Goal: Task Accomplishment & Management: Manage account settings

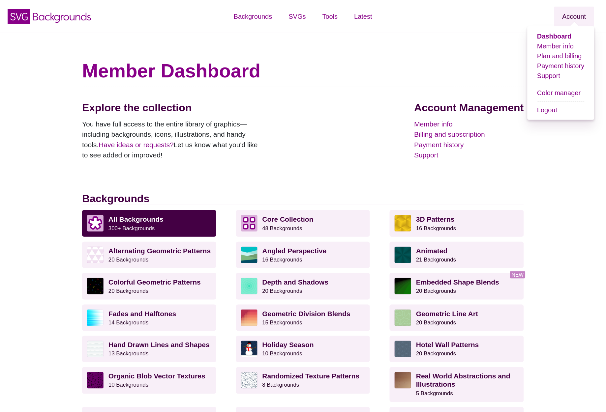
click at [569, 16] on link "Account" at bounding box center [574, 17] width 40 height 20
click at [561, 56] on link "Plan and billing" at bounding box center [559, 55] width 45 height 7
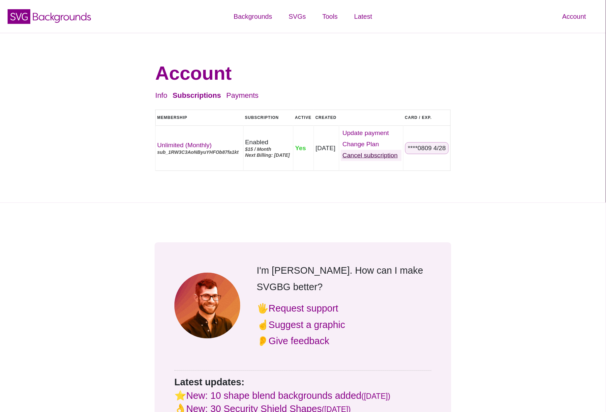
click at [374, 155] on link "Cancel" at bounding box center [371, 155] width 61 height 11
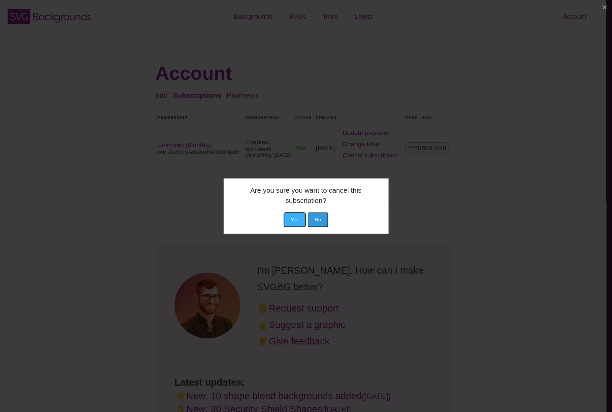
click at [295, 213] on button "Yes" at bounding box center [295, 220] width 22 height 15
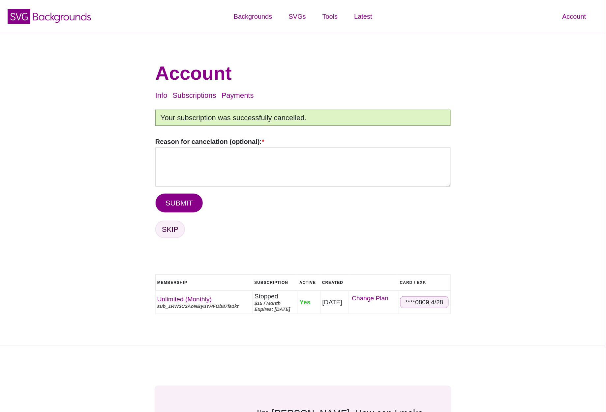
click at [171, 231] on link "SKIP" at bounding box center [170, 229] width 30 height 17
